Goal: Information Seeking & Learning: Find specific fact

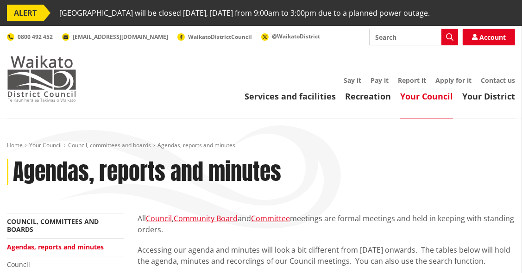
click at [44, 81] on img at bounding box center [41, 79] width 69 height 46
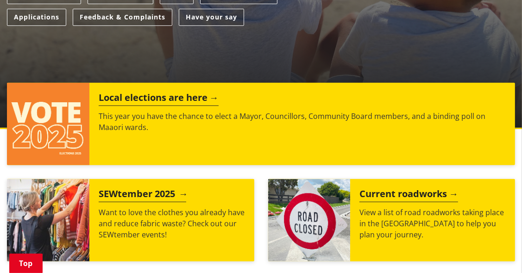
scroll to position [330, 0]
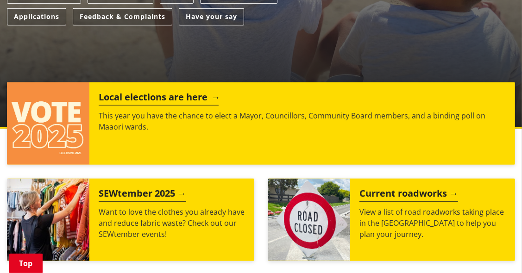
click at [149, 94] on h2 "Local elections are here" at bounding box center [159, 99] width 120 height 14
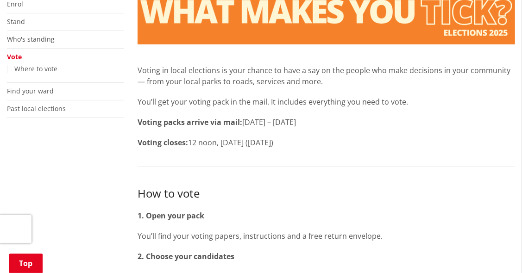
scroll to position [243, 0]
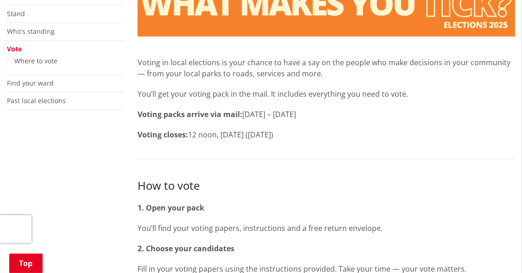
drag, startPoint x: 190, startPoint y: 135, endPoint x: 338, endPoint y: 138, distance: 148.6
click at [273, 138] on span "12 noon, Election Day (Saturday 11 October 2025)" at bounding box center [230, 135] width 85 height 10
copy span "12 noon, Election Day (Saturday 11 October"
